Goal: Transaction & Acquisition: Purchase product/service

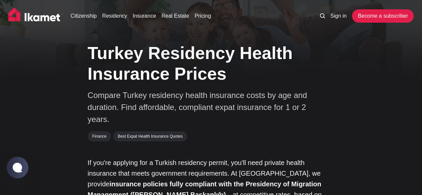
click at [49, 17] on img at bounding box center [35, 16] width 55 height 17
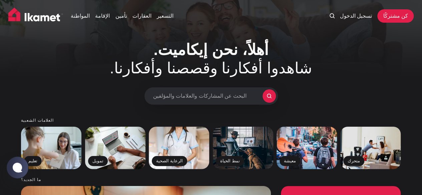
click at [371, 4] on div "المواطنة الإقامة تأمين العقارات التسعير تسجيل الدخول كن مشتركًا" at bounding box center [211, 17] width 422 height 35
click at [361, 19] on font "تسجيل الدخول" at bounding box center [355, 16] width 32 height 6
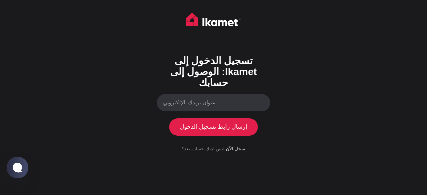
click at [235, 105] on input "عنوان بريدك الإلكتروني" at bounding box center [213, 103] width 113 height 18
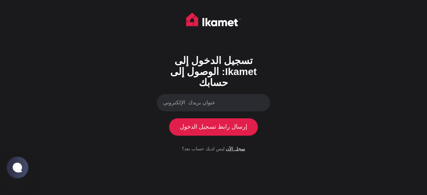
click at [239, 149] on font "سجل الآن" at bounding box center [235, 148] width 19 height 5
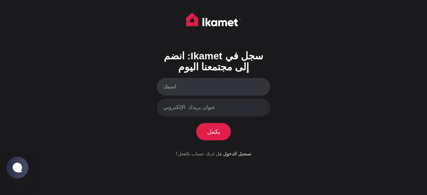
click at [251, 89] on input "اسمك" at bounding box center [213, 87] width 113 height 18
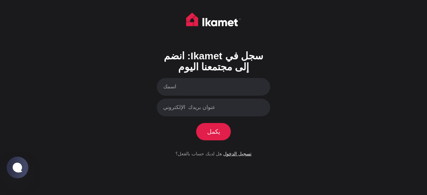
click at [234, 155] on font "تسجيل الدخول" at bounding box center [237, 153] width 28 height 5
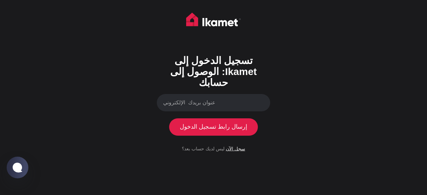
click at [229, 150] on font "سجل الآن" at bounding box center [235, 148] width 19 height 5
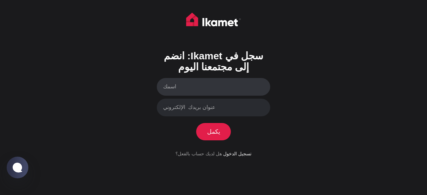
click at [220, 84] on input "اسمك" at bounding box center [213, 87] width 113 height 18
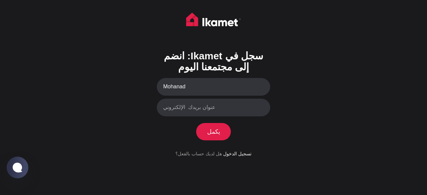
type input "Mohanad"
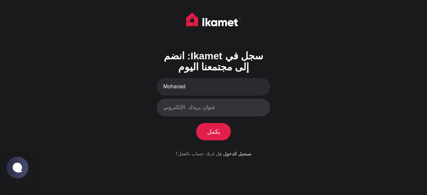
click at [213, 109] on input "عنوان بريدك الإلكتروني" at bounding box center [213, 108] width 113 height 18
type input "dr.mohanadmasri@gmail.com"
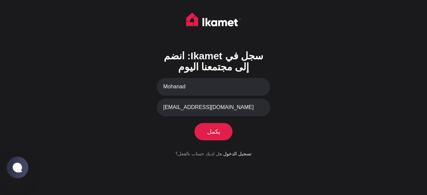
click at [219, 130] on font "يكمل" at bounding box center [213, 131] width 13 height 7
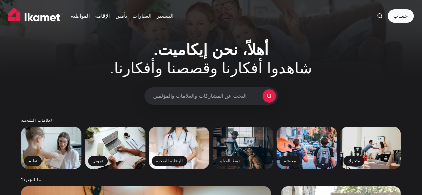
click at [170, 20] on link "التسعير" at bounding box center [165, 16] width 17 height 8
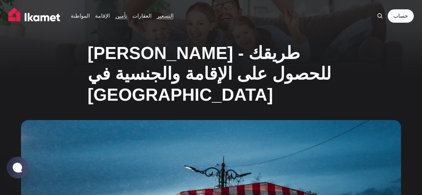
click at [119, 18] on font "تأمين" at bounding box center [121, 16] width 12 height 6
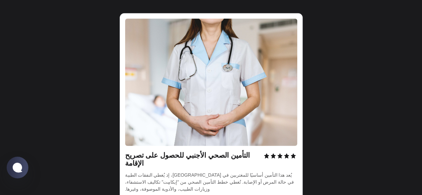
scroll to position [898, 0]
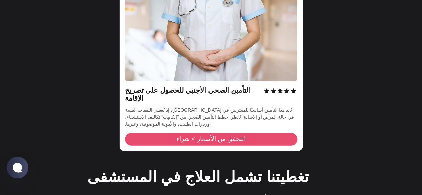
click at [246, 133] on link "التحقق من الأسعار > شراء" at bounding box center [211, 139] width 172 height 13
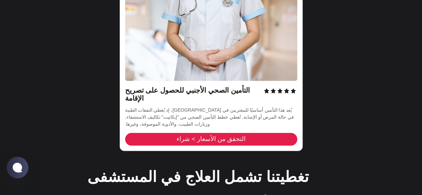
scroll to position [923, 0]
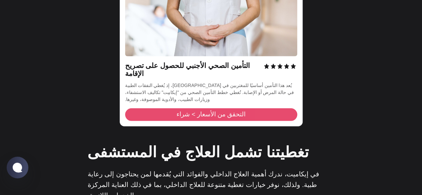
click at [264, 108] on link "التحقق من الأسعار > شراء" at bounding box center [211, 114] width 172 height 13
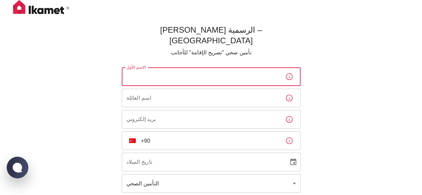
click at [198, 71] on input "الاسم الأول" at bounding box center [201, 76] width 158 height 19
type input "Mohanad"
type input "Masri"
type input "dr.mohanadmasri@gmail.com"
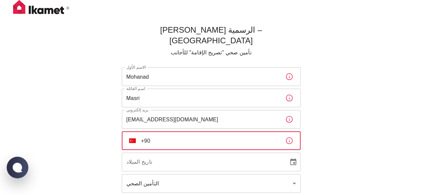
click at [183, 131] on input "+90" at bounding box center [210, 140] width 139 height 19
type input "+90 535 953 25 50"
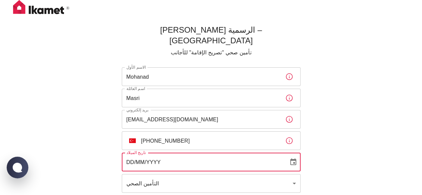
click at [192, 153] on input "DD/MM/YYYY" at bounding box center [203, 162] width 162 height 19
type input "15/07/1981"
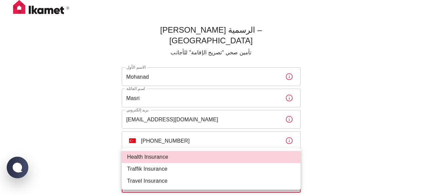
click at [182, 170] on body "Ikamet Sigorta الرسمية – تركيا تأمين صحي "تصريح الإقامة" للأجانب الاسم الأول Mo…" at bounding box center [213, 127] width 427 height 255
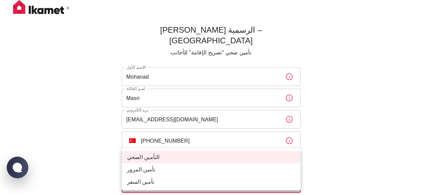
click at [339, 108] on div at bounding box center [213, 97] width 427 height 195
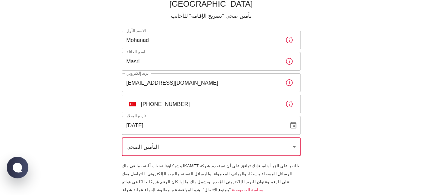
scroll to position [41, 0]
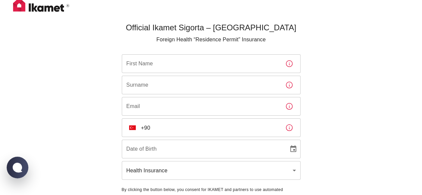
scroll to position [0, 0]
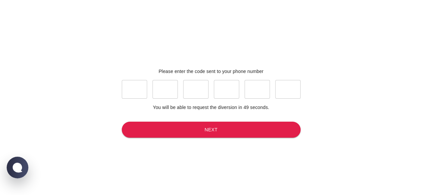
click at [138, 86] on input "text" at bounding box center [134, 89] width 25 height 19
type input "8"
type input "1"
type input "8"
type input "9"
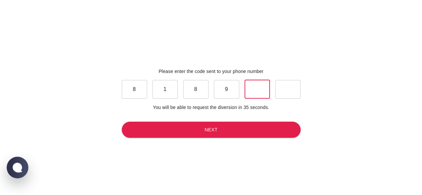
type input "7"
type input "3"
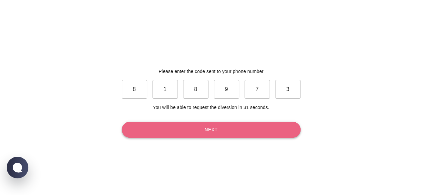
click at [175, 126] on button "Next" at bounding box center [211, 130] width 179 height 16
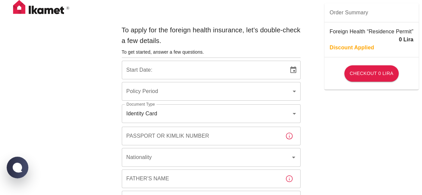
type input "b7343ef8-d55e-4554-96a8-76e30347e985"
drag, startPoint x: 346, startPoint y: 113, endPoint x: 355, endPoint y: 127, distance: 16.5
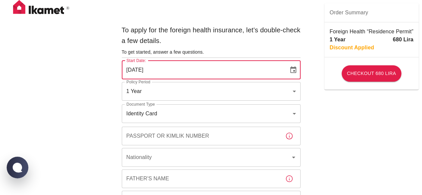
click at [202, 73] on input "21/08/2025" at bounding box center [203, 70] width 162 height 19
type input "31/10/2025"
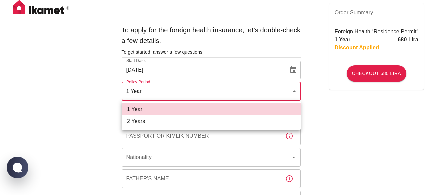
click at [236, 122] on li "2 Years" at bounding box center [211, 121] width 179 height 12
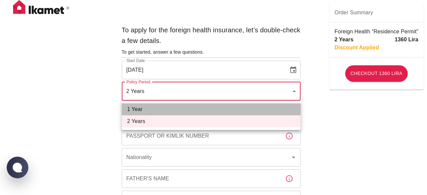
click at [229, 110] on li "1 Year" at bounding box center [211, 109] width 179 height 12
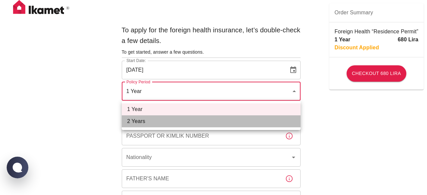
click at [244, 118] on li "2 Years" at bounding box center [211, 121] width 179 height 12
type input "572c7356-bd2e-44a0-a5fb-f98fe7448427"
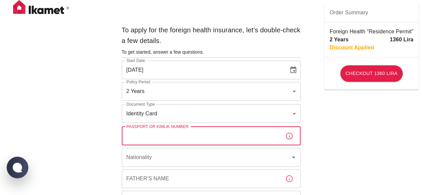
click at [234, 136] on input "Passport or Kimlik Number" at bounding box center [201, 136] width 158 height 19
type input "99804806802"
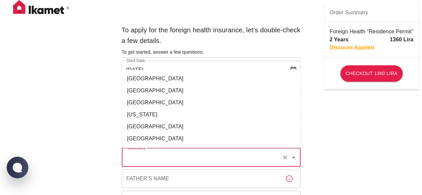
click at [254, 162] on input "Nationality" at bounding box center [202, 157] width 154 height 13
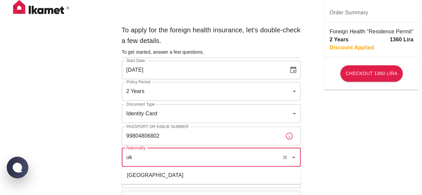
click at [229, 178] on li "Ukraine" at bounding box center [211, 175] width 179 height 12
type input "Ukraine"
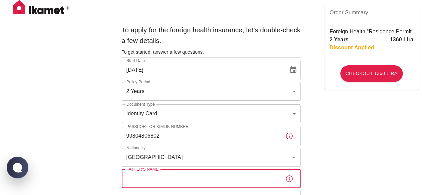
click at [229, 178] on input "Father's Name" at bounding box center [201, 178] width 158 height 19
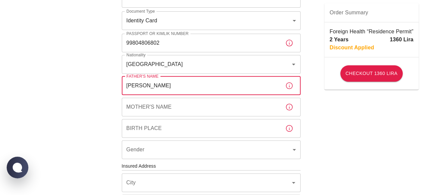
scroll to position [99, 0]
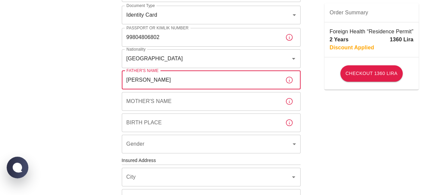
type input "Mahmoud"
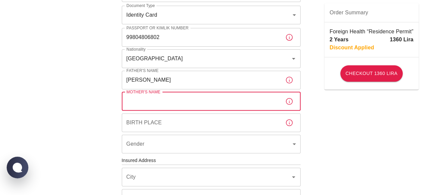
click at [215, 104] on input "Mother's Name" at bounding box center [201, 101] width 158 height 19
type input "Khulasa"
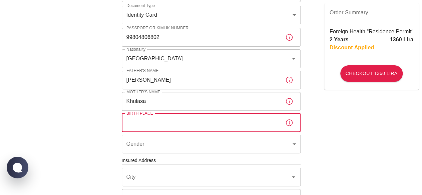
click at [210, 122] on input "Birth Place" at bounding box center [201, 122] width 158 height 19
type input "SYR"
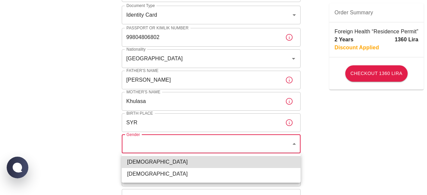
click at [225, 147] on body "To apply for the foreign health insurance, let’s double-check a few details. To…" at bounding box center [213, 159] width 427 height 517
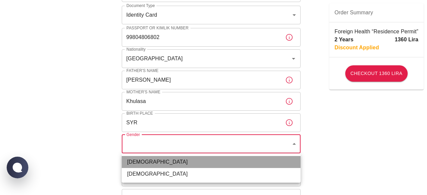
click at [213, 162] on li "[DEMOGRAPHIC_DATA]" at bounding box center [211, 162] width 179 height 12
type input "male"
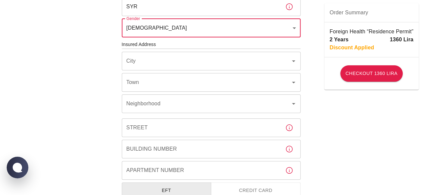
scroll to position [219, 0]
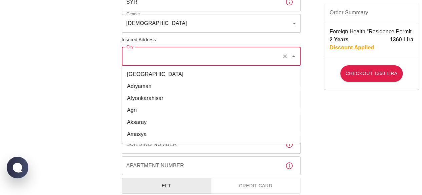
click at [249, 61] on input "City" at bounding box center [202, 56] width 154 height 13
type input "Adapazarı"
type input "TEPEKUM Mh. ARI Sok."
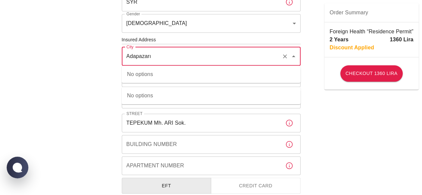
click at [213, 53] on input "Adapazarı" at bounding box center [202, 56] width 154 height 13
click at [162, 76] on li "Sakarya" at bounding box center [211, 74] width 179 height 12
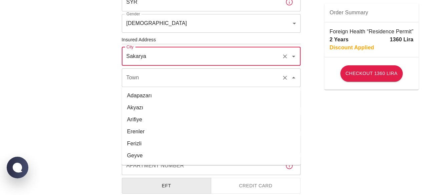
type input "Sakarya"
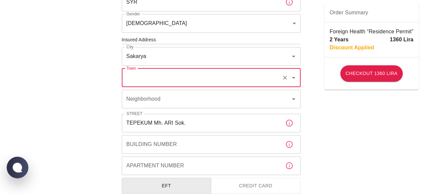
click at [162, 80] on input "Town" at bounding box center [202, 77] width 154 height 13
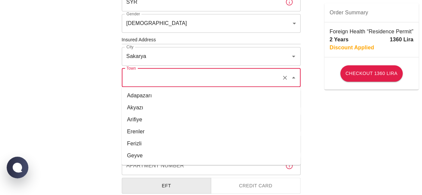
click at [162, 80] on input "Town" at bounding box center [202, 77] width 154 height 13
click at [145, 94] on li "Adapazarı" at bounding box center [211, 96] width 179 height 12
type input "Adapazarı"
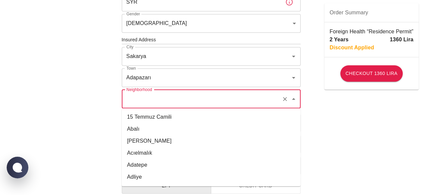
click at [146, 99] on input "Neighborhood" at bounding box center [202, 99] width 154 height 13
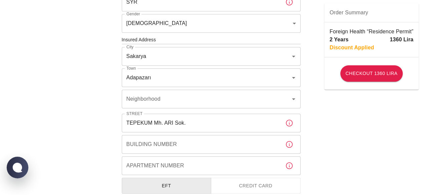
click at [77, 93] on div "To apply for the foreign health insurance, let’s double-check a few details. To…" at bounding box center [211, 39] width 422 height 517
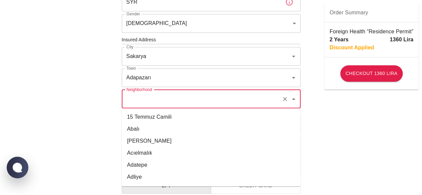
click at [165, 101] on input "Neighborhood" at bounding box center [202, 99] width 154 height 13
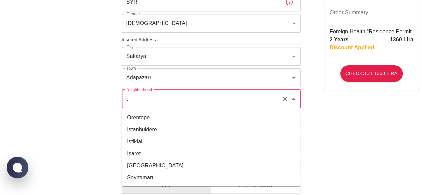
scroll to position [0, 0]
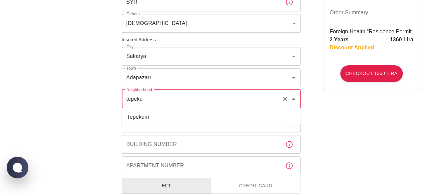
click at [195, 121] on li "Tepekum" at bounding box center [211, 117] width 179 height 12
type input "Tepekum"
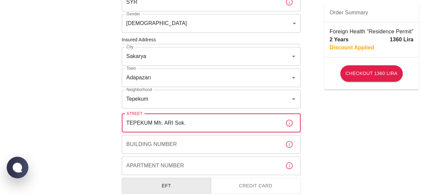
click at [206, 121] on input "TEPEKUM Mh. ARI Sok." at bounding box center [201, 123] width 158 height 19
click at [161, 124] on input "TEPEKUM Mh. ARI Sok." at bounding box center [201, 123] width 158 height 19
click at [163, 124] on input "TEPEKUM Mh. ARI Sok." at bounding box center [201, 123] width 158 height 19
click at [163, 124] on input "ARI Sok." at bounding box center [201, 123] width 158 height 19
type input "ARI Sokak"
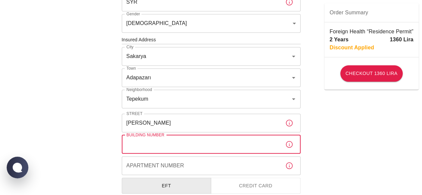
click at [169, 146] on input "Building Number" at bounding box center [201, 144] width 158 height 19
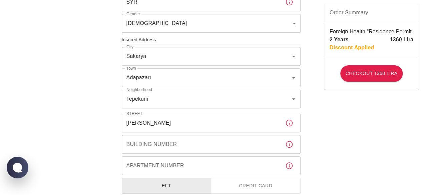
click at [350, 132] on div "To apply for the foreign health insurance, let’s double-check a few details. To…" at bounding box center [211, 39] width 422 height 517
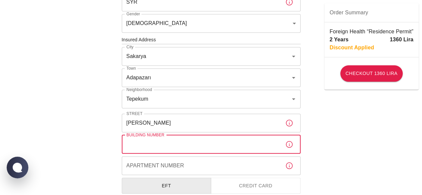
click at [224, 148] on input "Building Number" at bounding box center [201, 144] width 158 height 19
type input "30"
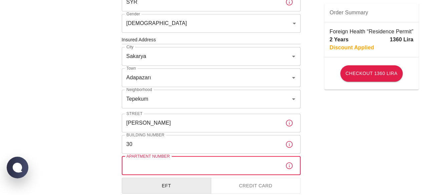
click at [216, 166] on input "Apartment Number" at bounding box center [201, 165] width 158 height 19
type input "2"
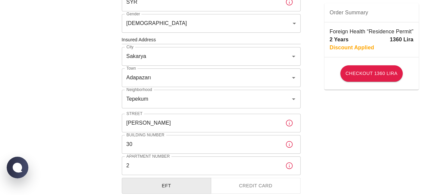
click at [336, 154] on div "To apply for the foreign health insurance, let’s double-check a few details. To…" at bounding box center [211, 39] width 422 height 517
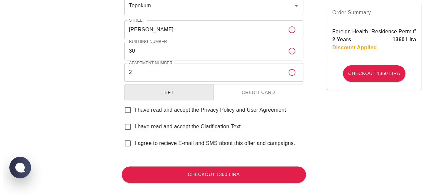
scroll to position [316, 0]
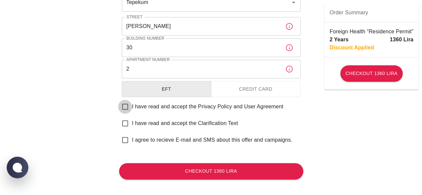
click at [126, 106] on input "I have read and accept the Privacy Policy and User Agreement" at bounding box center [125, 107] width 14 height 14
checkbox input "true"
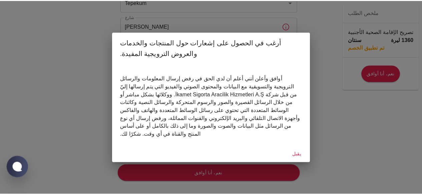
scroll to position [305, 0]
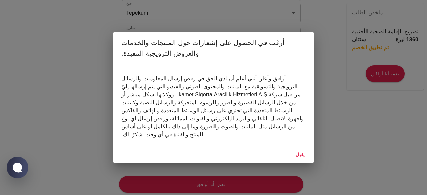
click at [304, 148] on button "يقبل" at bounding box center [299, 154] width 21 height 13
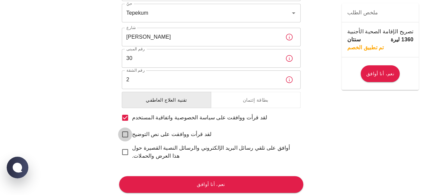
click at [126, 127] on input "لقد قرأت ووافقت على نص التوضيح" at bounding box center [125, 134] width 14 height 14
checkbox input "true"
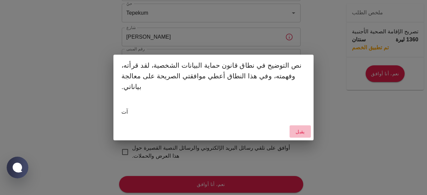
click at [300, 129] on font "يقبل" at bounding box center [299, 131] width 9 height 5
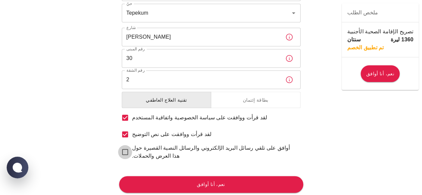
click at [126, 145] on input "أوافق على تلقي رسائل البريد الإلكتروني والرسائل النصية القصيرة حول هذا العرض وا…" at bounding box center [125, 152] width 14 height 14
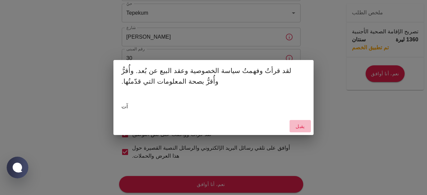
click at [303, 126] on button "يقبل" at bounding box center [299, 126] width 21 height 13
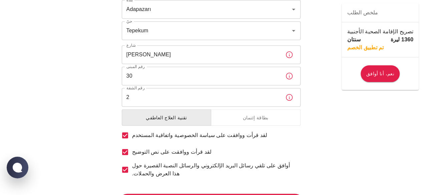
scroll to position [311, 0]
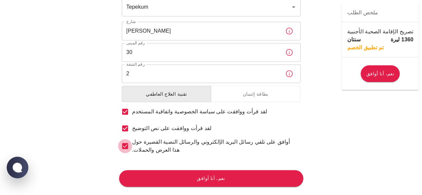
click at [123, 139] on input "أوافق على تلقي رسائل البريد الإلكتروني والرسائل النصية القصيرة حول هذا العرض وا…" at bounding box center [125, 146] width 14 height 14
checkbox input "false"
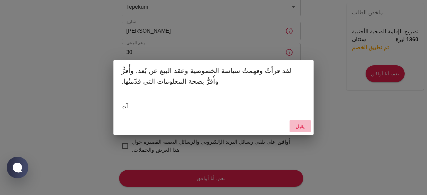
click at [298, 127] on font "يقبل" at bounding box center [299, 126] width 9 height 5
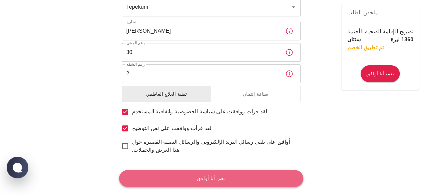
click at [210, 174] on font "نعم، أنا أوافق" at bounding box center [211, 178] width 28 height 9
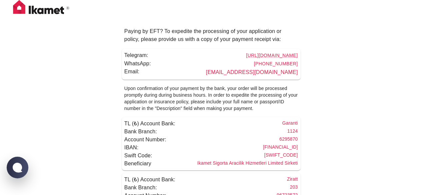
click at [348, 78] on div "Paying by EFT? To expedite the processing of your application or policy, please…" at bounding box center [211, 116] width 422 height 232
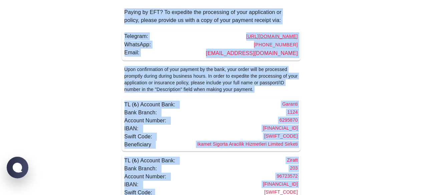
scroll to position [37, 0]
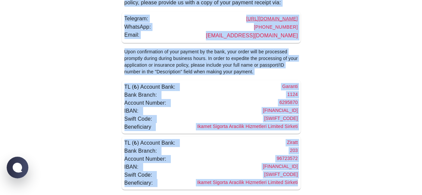
drag, startPoint x: 124, startPoint y: 28, endPoint x: 311, endPoint y: 184, distance: 243.4
click at [311, 184] on div "Paying by EFT? To expedite the processing of your application or policy, please…" at bounding box center [211, 79] width 422 height 232
copy div "Paying by EFT? To expedite the processing of your application or policy, please…"
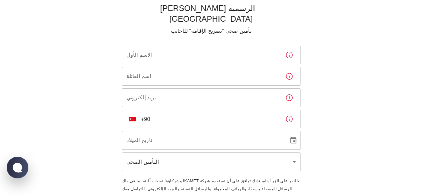
scroll to position [41, 0]
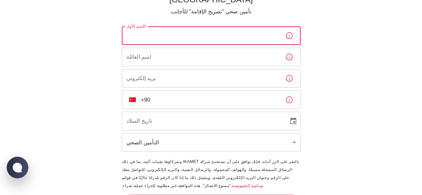
click at [246, 28] on input "الاسم الأول" at bounding box center [201, 35] width 158 height 19
paste input "LIUDMYLA"
type input "L"
paste input "LIUDMYLA"
type input "LIUDMYLA"
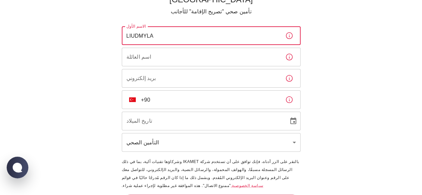
click at [147, 48] on input "اسم العائلة" at bounding box center [201, 57] width 158 height 19
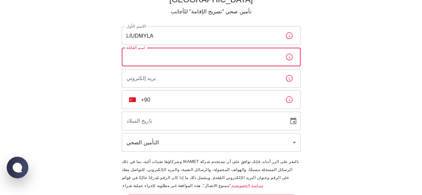
paste input "MASRI"
type input "MASRI"
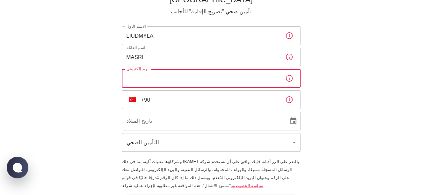
click at [139, 69] on input "بريد إلكتروني" at bounding box center [201, 78] width 158 height 19
type input "dr.mohanadmasri@gmail.com"
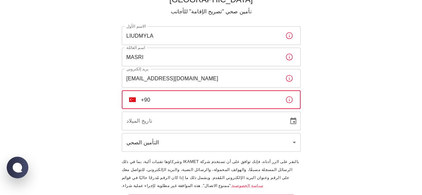
click at [171, 90] on input "+90" at bounding box center [210, 99] width 139 height 19
type input "+90 535 953 25 50"
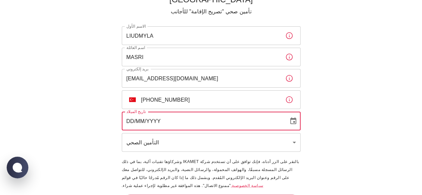
click at [167, 112] on input "DD/MM/YYYY" at bounding box center [203, 121] width 162 height 19
type input "23/09/1982"
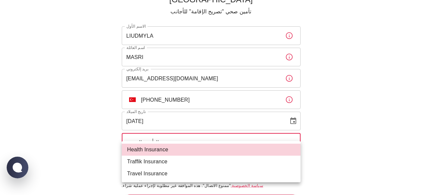
click at [164, 130] on body "Ikamet Sigorta الرسمية – تركيا تأمين صحي "تصريح الإقامة" للأجانب الاسم الأول LI…" at bounding box center [213, 86] width 427 height 255
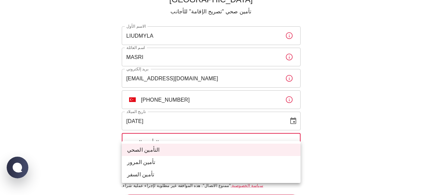
click at [164, 130] on div at bounding box center [213, 97] width 427 height 195
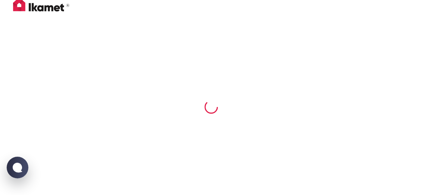
scroll to position [2, 0]
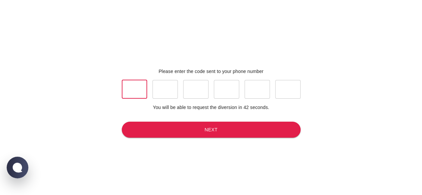
click at [135, 87] on input "text" at bounding box center [134, 89] width 25 height 19
type input "8"
type input "1"
type input "4"
type input "8"
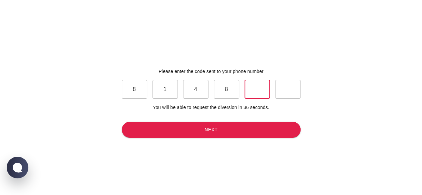
type input "6"
type input "4"
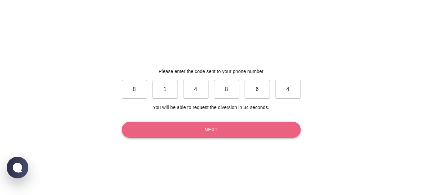
click at [163, 126] on button "Next" at bounding box center [211, 130] width 179 height 16
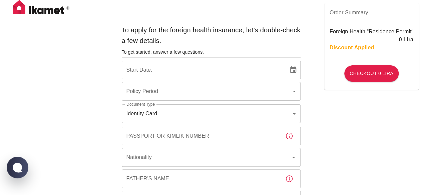
type input "b7343ef8-d55e-4554-96a8-76e30347e985"
type input "21/08/2025"
click at [364, 49] on p "Discount Applied" at bounding box center [351, 48] width 44 height 8
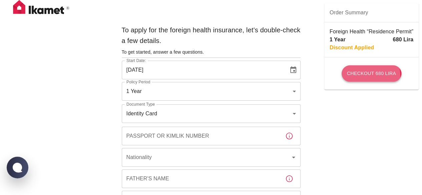
click at [370, 75] on button "Checkout 680 Lira" at bounding box center [371, 73] width 60 height 16
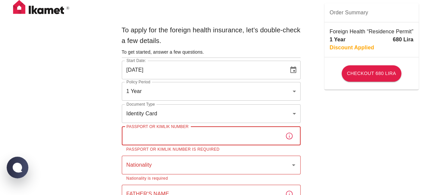
click at [252, 140] on input "Passport or Kimlik Number" at bounding box center [201, 136] width 158 height 19
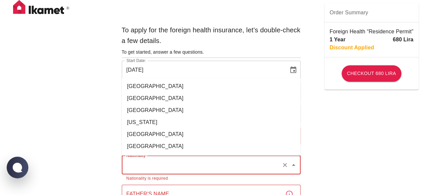
click at [255, 169] on input "Nationality" at bounding box center [202, 165] width 154 height 13
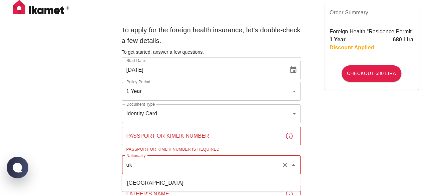
click at [210, 179] on li "[GEOGRAPHIC_DATA]" at bounding box center [211, 183] width 179 height 12
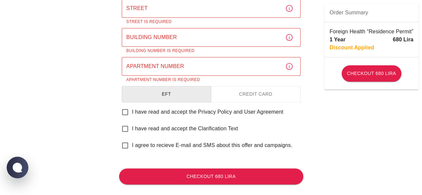
scroll to position [390, 0]
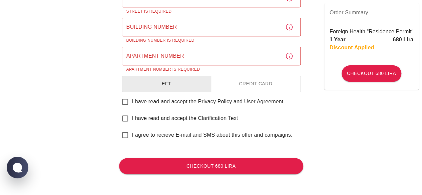
type input "[GEOGRAPHIC_DATA]"
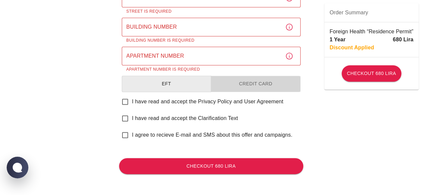
click at [258, 84] on button "Credit Card" at bounding box center [256, 84] width 90 height 16
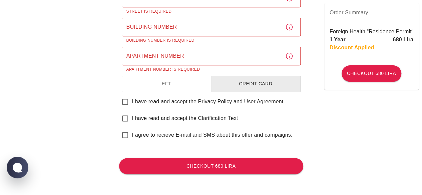
click at [198, 85] on button "EFT" at bounding box center [167, 84] width 90 height 16
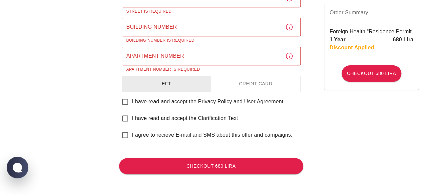
click at [230, 85] on button "Credit Card" at bounding box center [256, 84] width 90 height 16
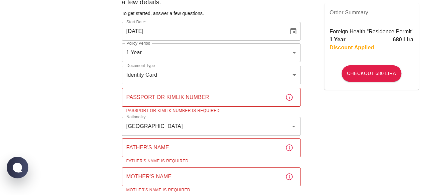
scroll to position [40, 0]
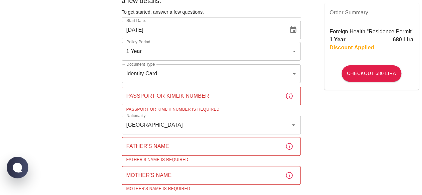
type button "ccp"
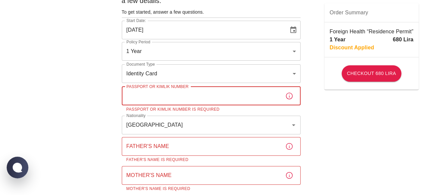
click at [224, 89] on input "Passport or Kimlik Number" at bounding box center [201, 96] width 158 height 19
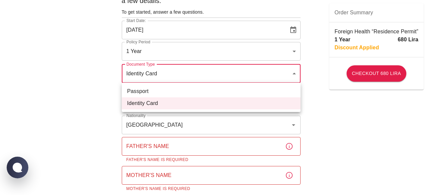
click at [218, 74] on div at bounding box center [213, 97] width 427 height 195
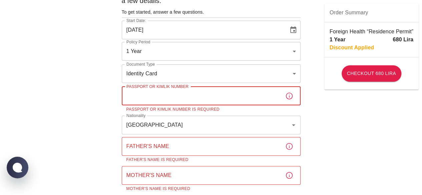
click at [204, 94] on input "Passport or Kimlik Number" at bounding box center [201, 96] width 158 height 19
paste input "99789807344"
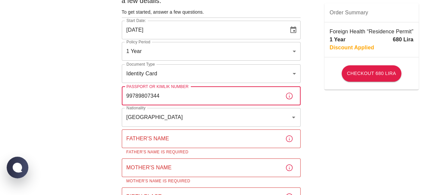
type input "99789807344"
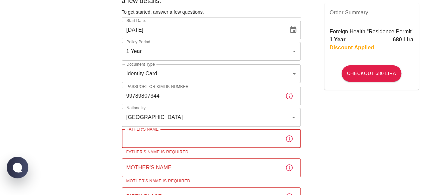
click at [191, 139] on input "Father's Name" at bounding box center [201, 138] width 158 height 19
paste input "SERGII"
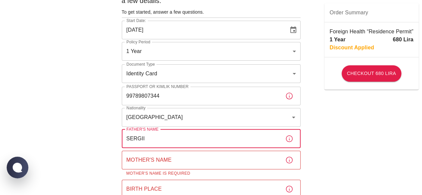
type input "SERGII"
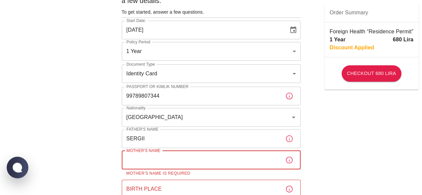
click at [196, 153] on input "Mother's Name" at bounding box center [201, 160] width 158 height 19
paste input "EKATERINA"
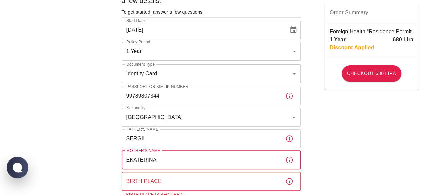
type input "EKATERINA"
click at [184, 178] on input "Birth Place" at bounding box center [201, 181] width 158 height 19
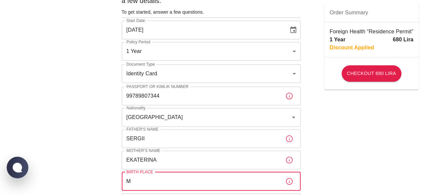
type input "M"
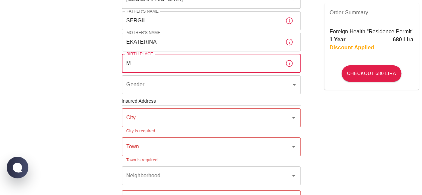
scroll to position [172, 0]
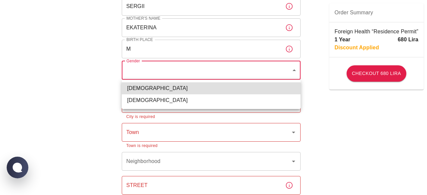
click at [292, 68] on body "To apply for the foreign health insurance, let’s double-check a few details. To…" at bounding box center [213, 105] width 427 height 555
click at [192, 101] on li "Female" at bounding box center [211, 100] width 179 height 12
type input "female"
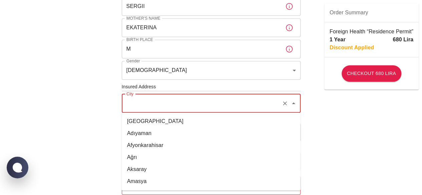
click at [209, 104] on input "City" at bounding box center [202, 103] width 154 height 13
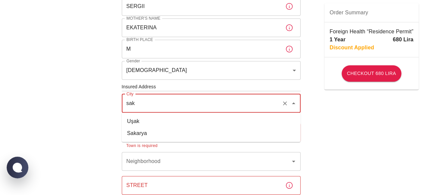
click at [172, 134] on li "Sakarya" at bounding box center [211, 133] width 179 height 12
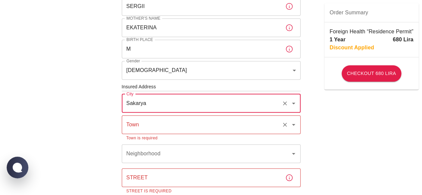
type input "Sakarya"
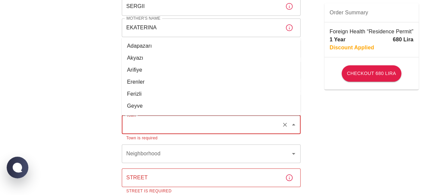
click at [186, 123] on input "Town" at bounding box center [202, 124] width 154 height 13
type input "Adapazarı"
type input "TEPEKUM Mh. ARI Sok."
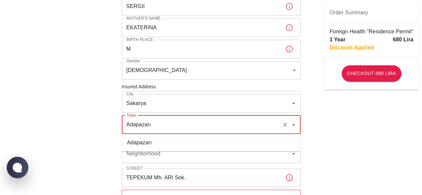
click at [158, 142] on li "Adapazarı" at bounding box center [211, 143] width 179 height 12
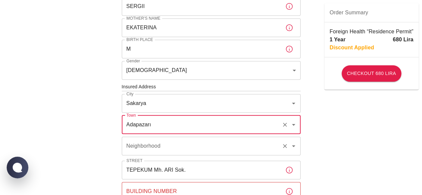
click at [161, 149] on input "Neighborhood" at bounding box center [202, 146] width 154 height 13
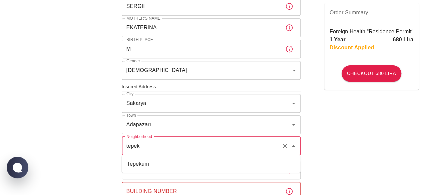
click at [149, 164] on li "Tepekum" at bounding box center [211, 164] width 179 height 12
type input "Tepekum"
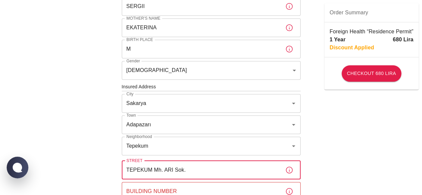
drag, startPoint x: 163, startPoint y: 168, endPoint x: 121, endPoint y: 174, distance: 42.4
click at [121, 174] on div "To apply for the foreign health insurance, let’s double-check a few details. To…" at bounding box center [211, 83] width 184 height 467
click at [148, 171] on input "ARI Sok." at bounding box center [201, 170] width 158 height 19
click at [147, 172] on input "ARI Sokkak" at bounding box center [201, 170] width 158 height 19
type input "[PERSON_NAME]"
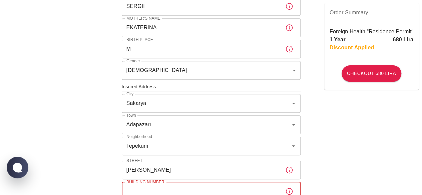
click at [184, 184] on input "Building Number" at bounding box center [201, 191] width 158 height 19
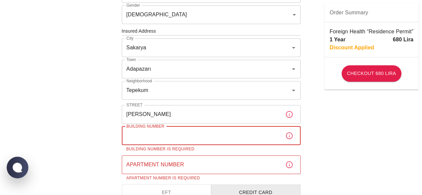
scroll to position [229, 0]
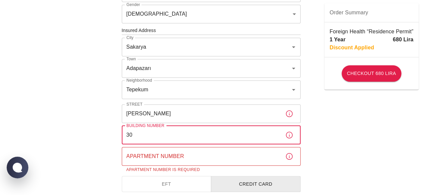
type input "30"
click at [245, 157] on input "Apartment Number" at bounding box center [201, 156] width 158 height 19
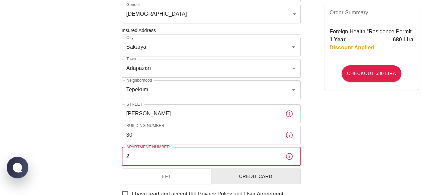
type input "2"
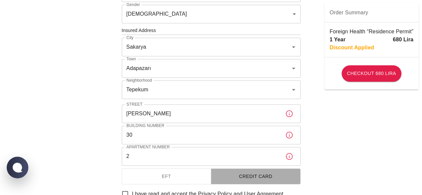
click at [280, 173] on button "Credit Card" at bounding box center [256, 176] width 90 height 16
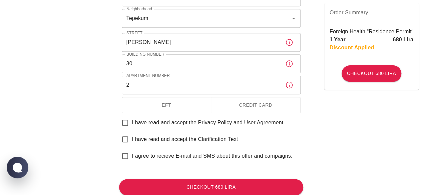
scroll to position [303, 0]
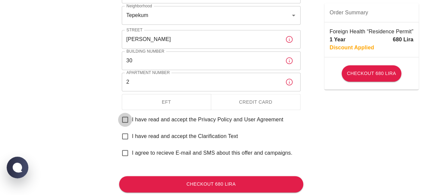
click at [127, 120] on input "I have read and accept the Privacy Policy and User Agreement" at bounding box center [125, 120] width 14 height 14
checkbox input "true"
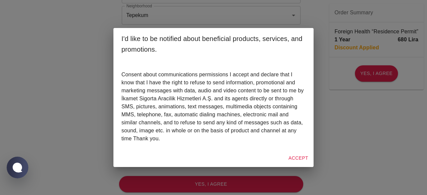
drag, startPoint x: 294, startPoint y: 157, endPoint x: 297, endPoint y: 155, distance: 3.5
click at [297, 155] on button "Accept" at bounding box center [298, 158] width 25 height 12
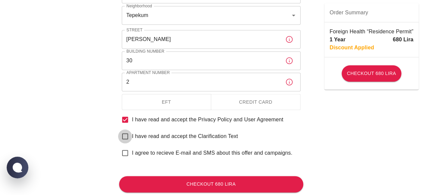
click at [125, 136] on input "I have read and accept the Clarification Text" at bounding box center [125, 136] width 14 height 14
checkbox input "true"
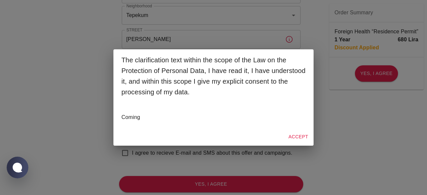
click at [297, 138] on button "Accept" at bounding box center [298, 137] width 25 height 12
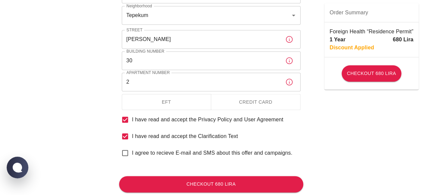
click at [125, 152] on input "I agree to recieve E-mail and SMS about this offer and campaigns." at bounding box center [125, 153] width 14 height 14
checkbox input "true"
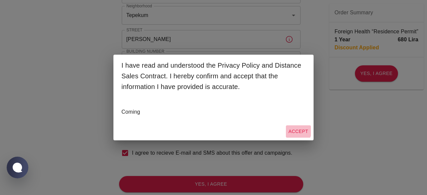
click at [294, 129] on button "Accept" at bounding box center [298, 131] width 25 height 12
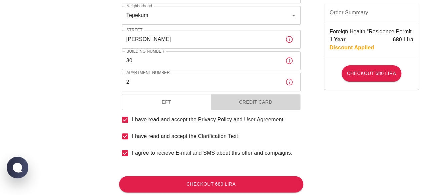
click at [266, 100] on button "Credit Card" at bounding box center [256, 102] width 90 height 16
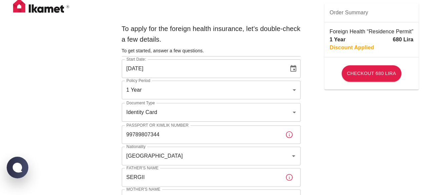
scroll to position [0, 0]
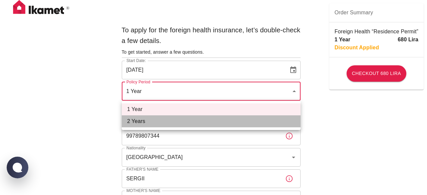
click at [226, 118] on li "2 Years" at bounding box center [211, 121] width 179 height 12
type input "572c7356-bd2e-44a0-a5fb-f98fe7448427"
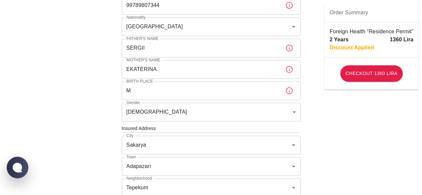
scroll to position [141, 0]
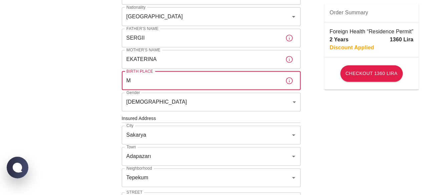
click at [245, 80] on input "M" at bounding box center [201, 80] width 158 height 19
click at [143, 81] on input "M" at bounding box center [201, 80] width 158 height 19
paste input "oldova"
type input "Moldova"
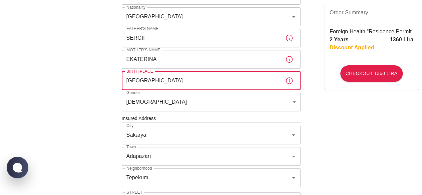
click at [348, 118] on div "To apply for the foreign health insurance, let’s double-check a few details. To…" at bounding box center [211, 117] width 422 height 517
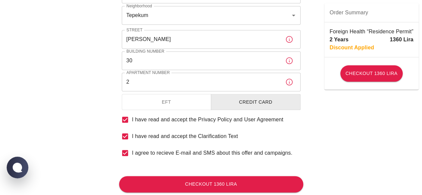
scroll to position [321, 0]
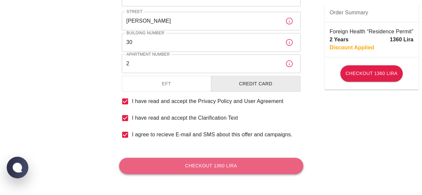
click at [262, 165] on button "Checkout 1360 Lira" at bounding box center [211, 166] width 184 height 16
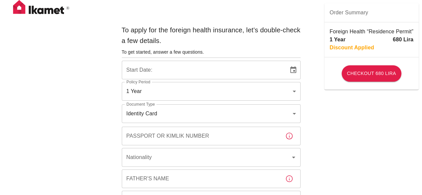
type input "b7343ef8-d55e-4554-96a8-76e30347e985"
type input "[DATE]"
